Goal: Navigation & Orientation: Find specific page/section

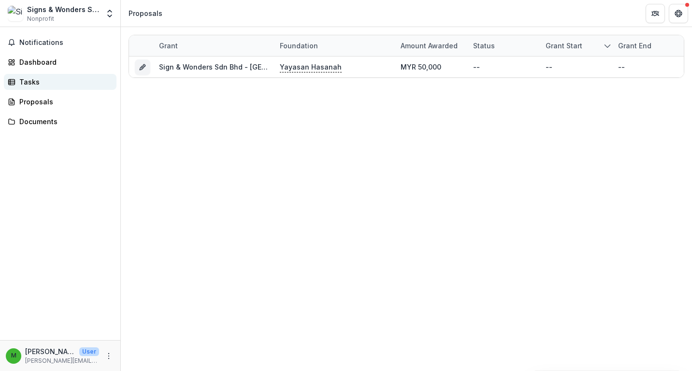
click at [38, 79] on div "Tasks" at bounding box center [63, 82] width 89 height 10
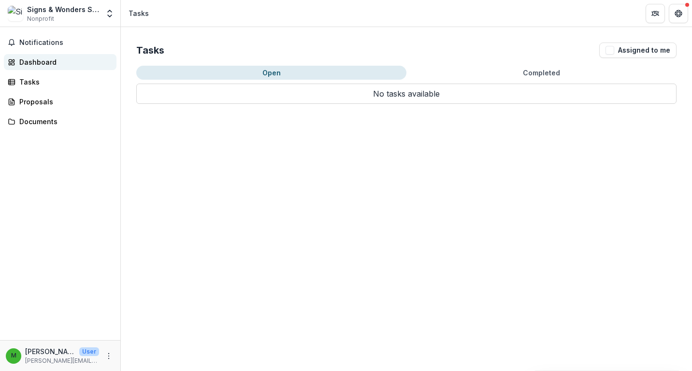
click at [42, 67] on link "Dashboard" at bounding box center [60, 62] width 113 height 16
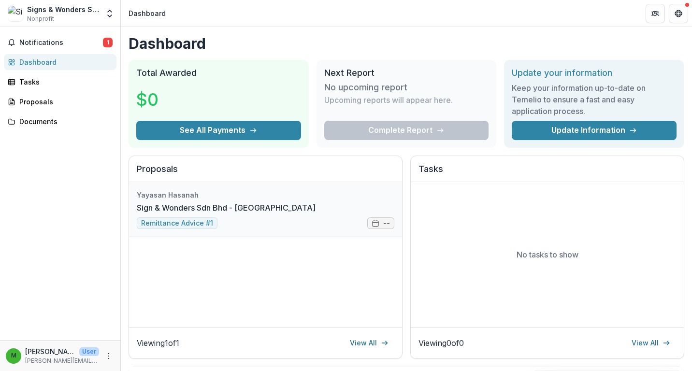
click at [247, 205] on link "Sign & Wonders Sdn Bhd - [GEOGRAPHIC_DATA]" at bounding box center [226, 208] width 179 height 12
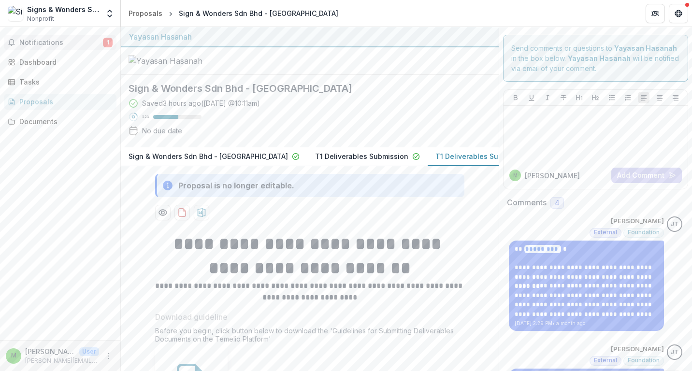
click at [45, 44] on span "Notifications" at bounding box center [61, 43] width 84 height 8
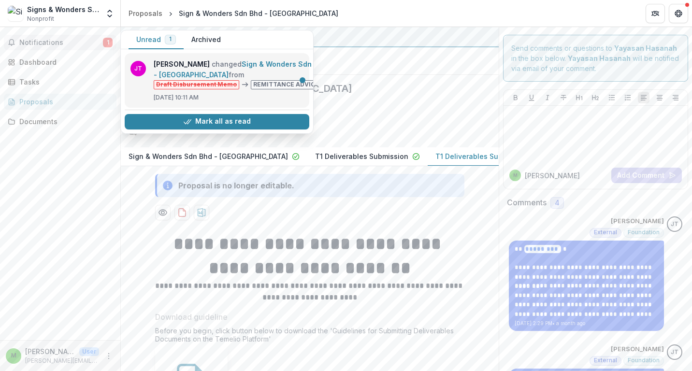
click at [255, 79] on link "Sign & Wonders Sdn Bhd - [GEOGRAPHIC_DATA]" at bounding box center [240, 69] width 173 height 19
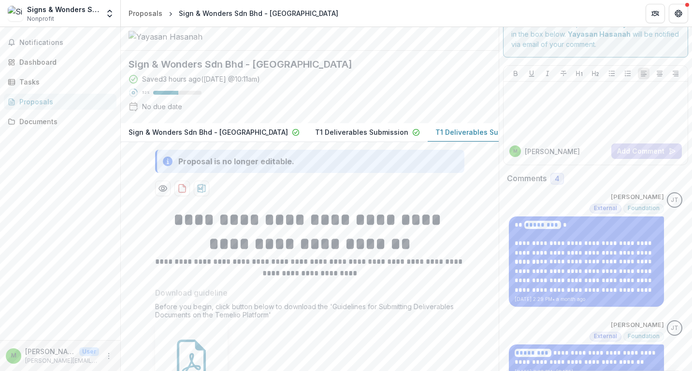
scroll to position [210, 0]
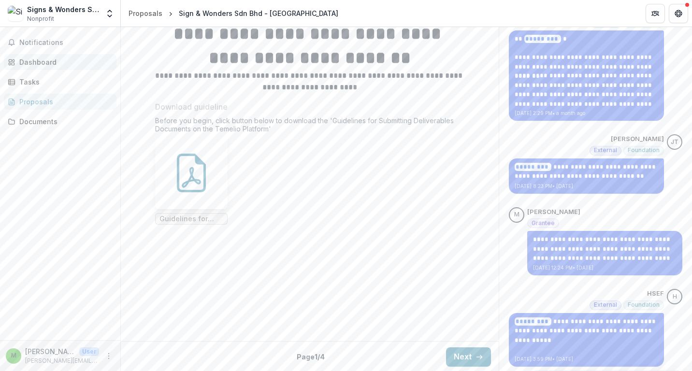
click at [39, 65] on div "Dashboard" at bounding box center [63, 62] width 89 height 10
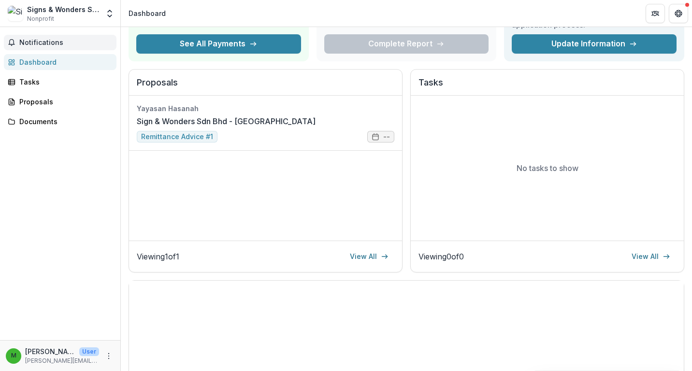
click at [41, 43] on span "Notifications" at bounding box center [65, 43] width 93 height 8
